Goal: Information Seeking & Learning: Understand process/instructions

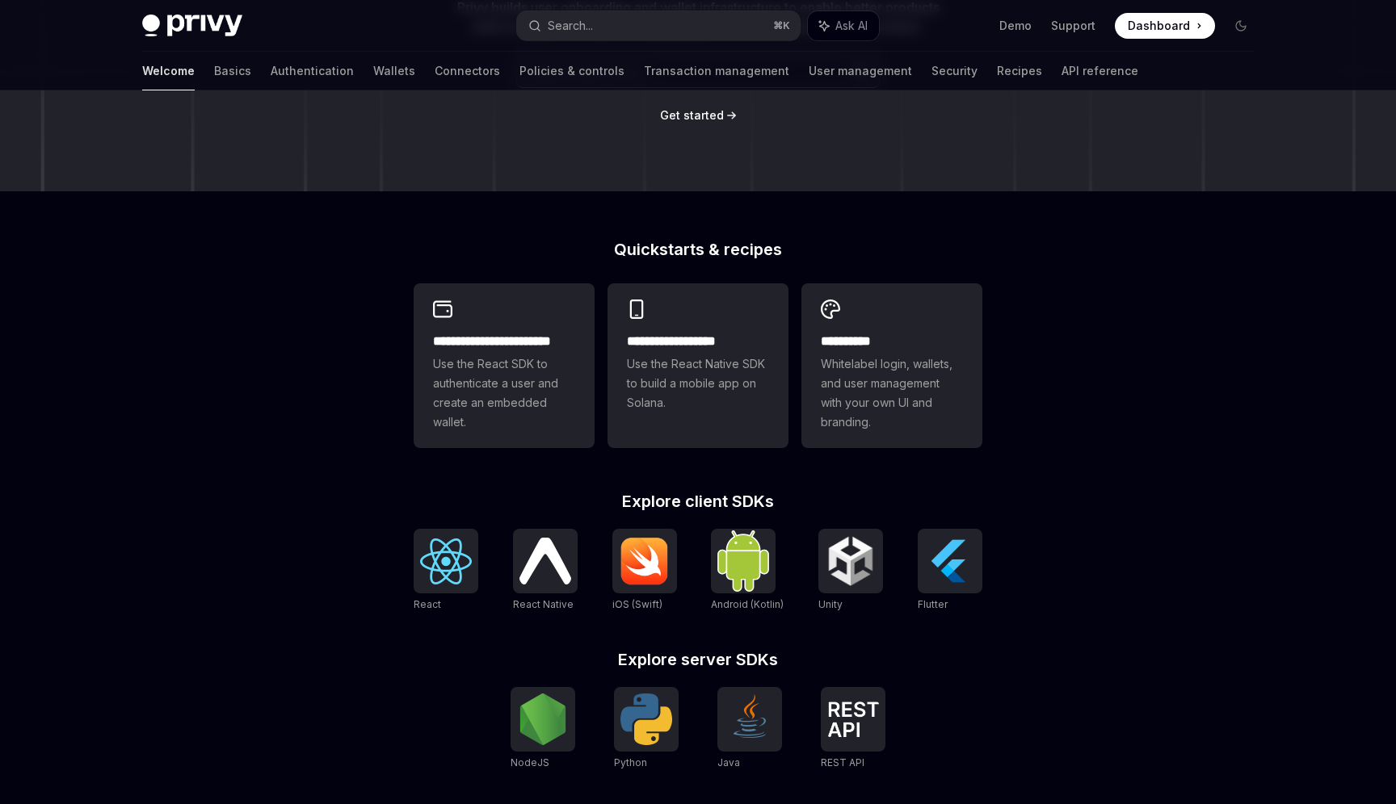
scroll to position [271, 0]
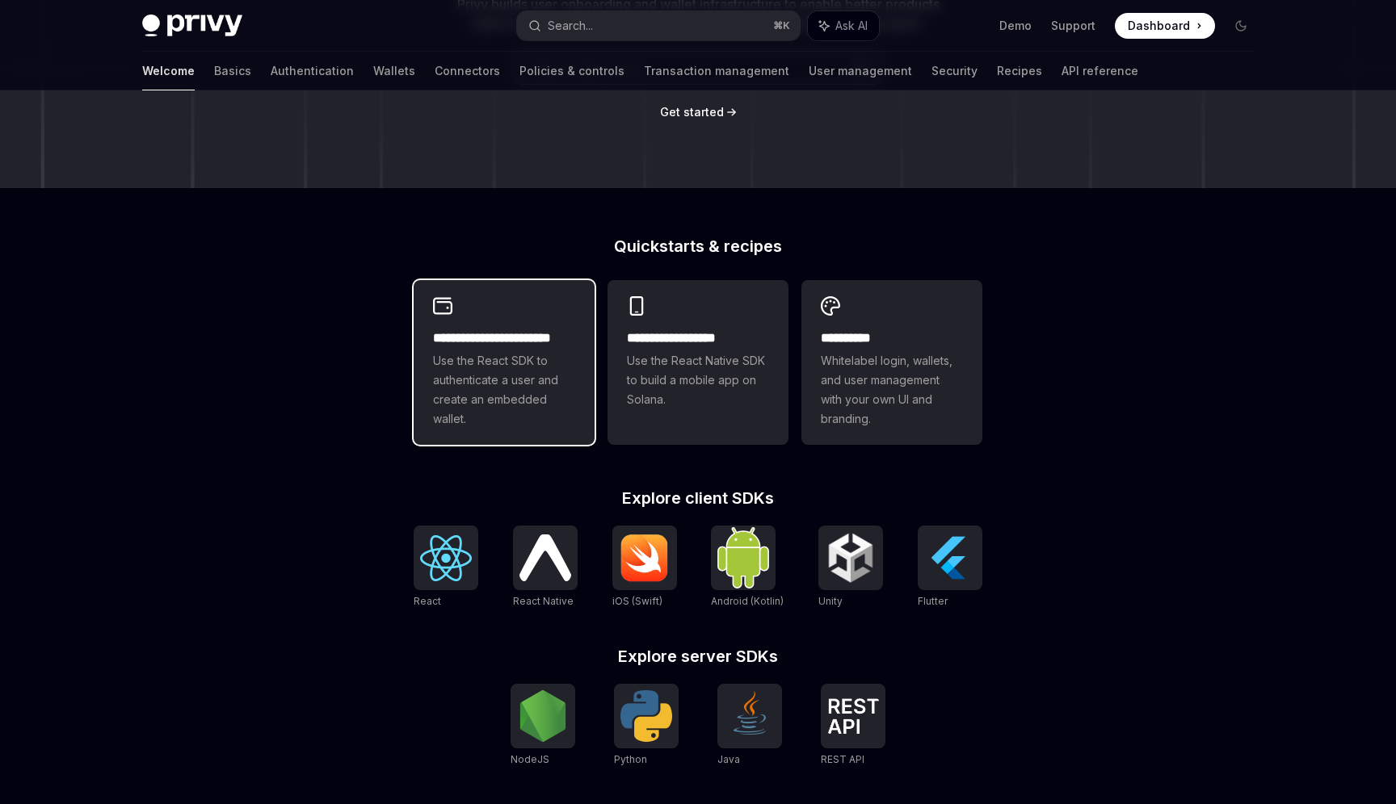
click at [490, 387] on span "Use the React SDK to authenticate a user and create an embedded wallet." at bounding box center [504, 390] width 142 height 78
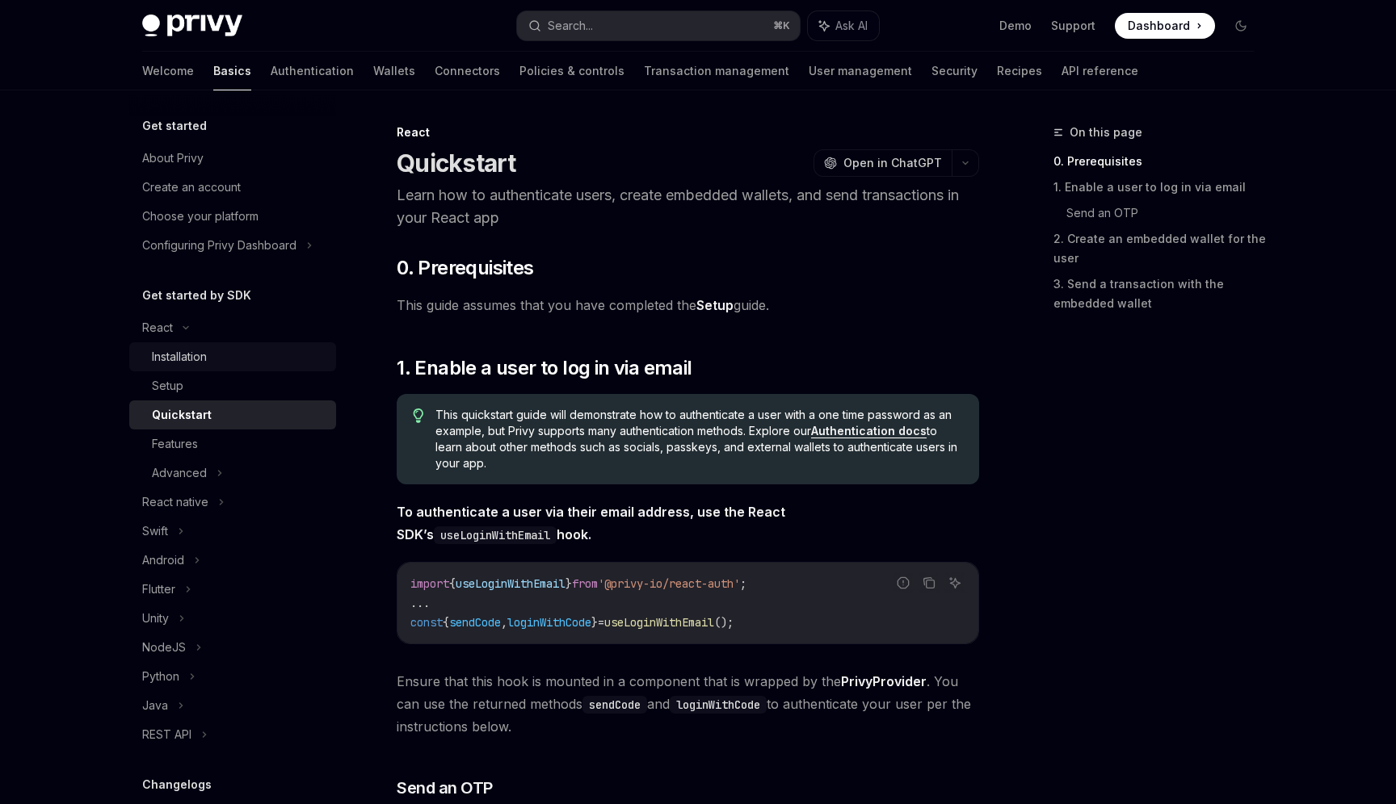
click at [188, 356] on div "Installation" at bounding box center [179, 356] width 55 height 19
type textarea "*"
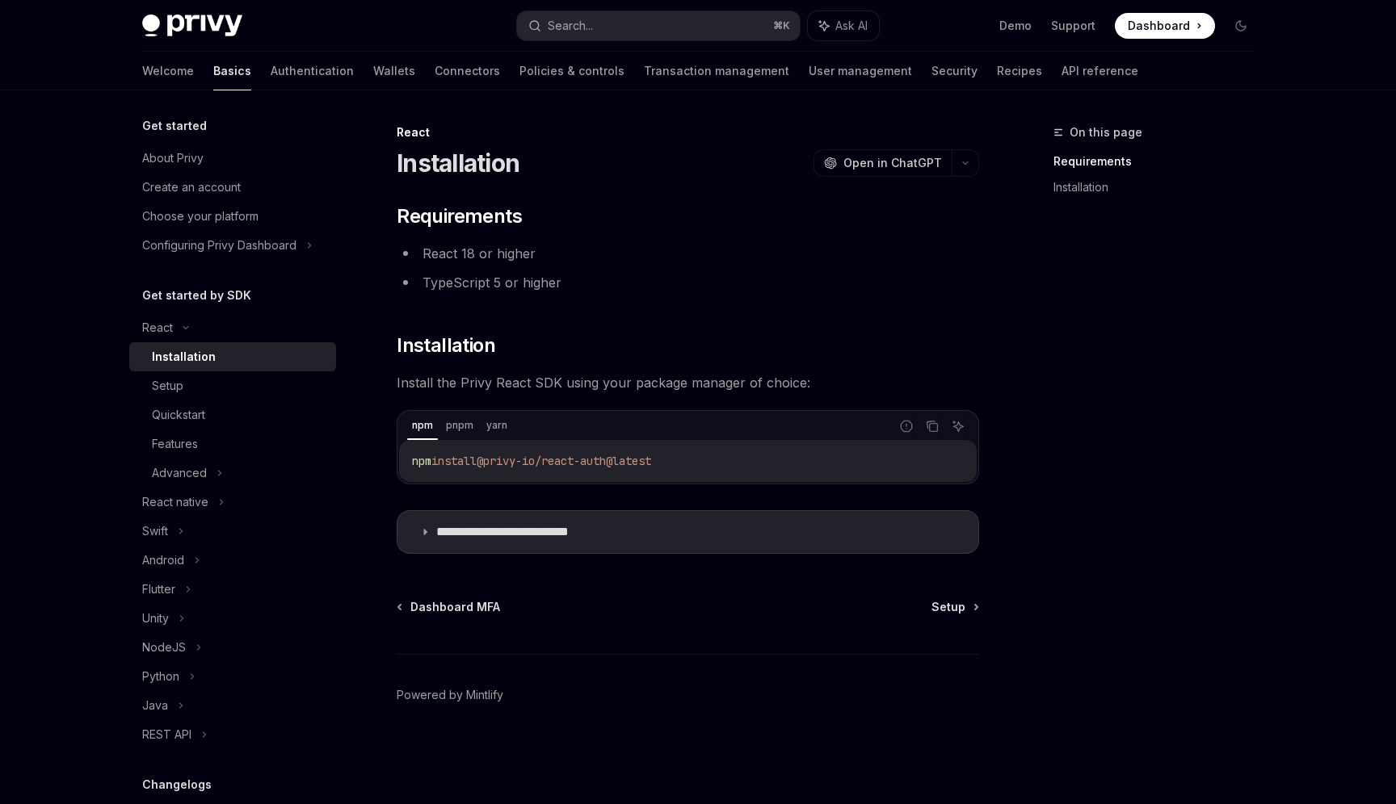
drag, startPoint x: 739, startPoint y: 465, endPoint x: 384, endPoint y: 464, distance: 355.4
click at [384, 464] on div "**********" at bounding box center [536, 464] width 892 height 682
copy span "npm install @privy-io/react-auth@latest"
click at [1098, 236] on div "On this page Requirements Installation" at bounding box center [1144, 464] width 246 height 682
